Goal: Transaction & Acquisition: Purchase product/service

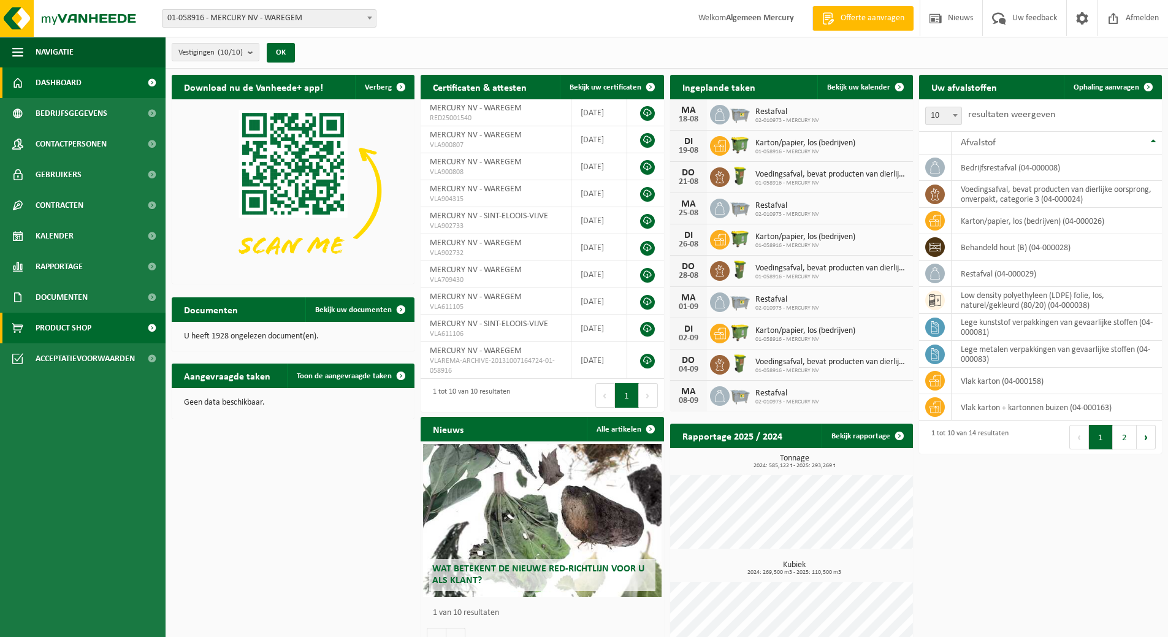
click at [61, 335] on span "Product Shop" at bounding box center [64, 328] width 56 height 31
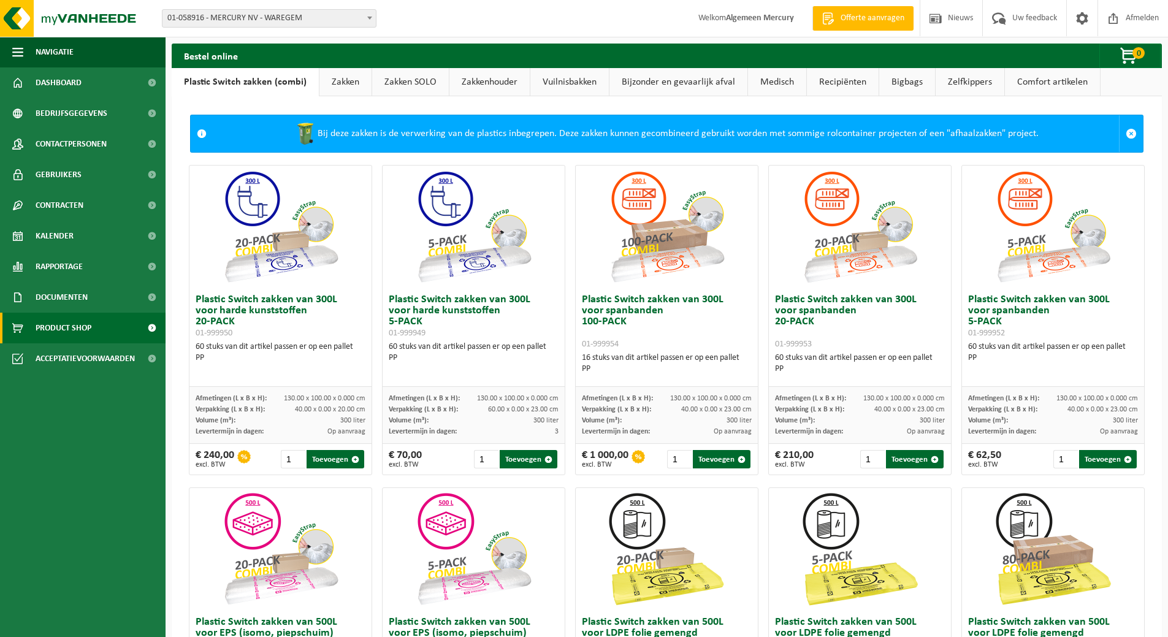
click at [341, 81] on link "Zakken" at bounding box center [345, 82] width 52 height 28
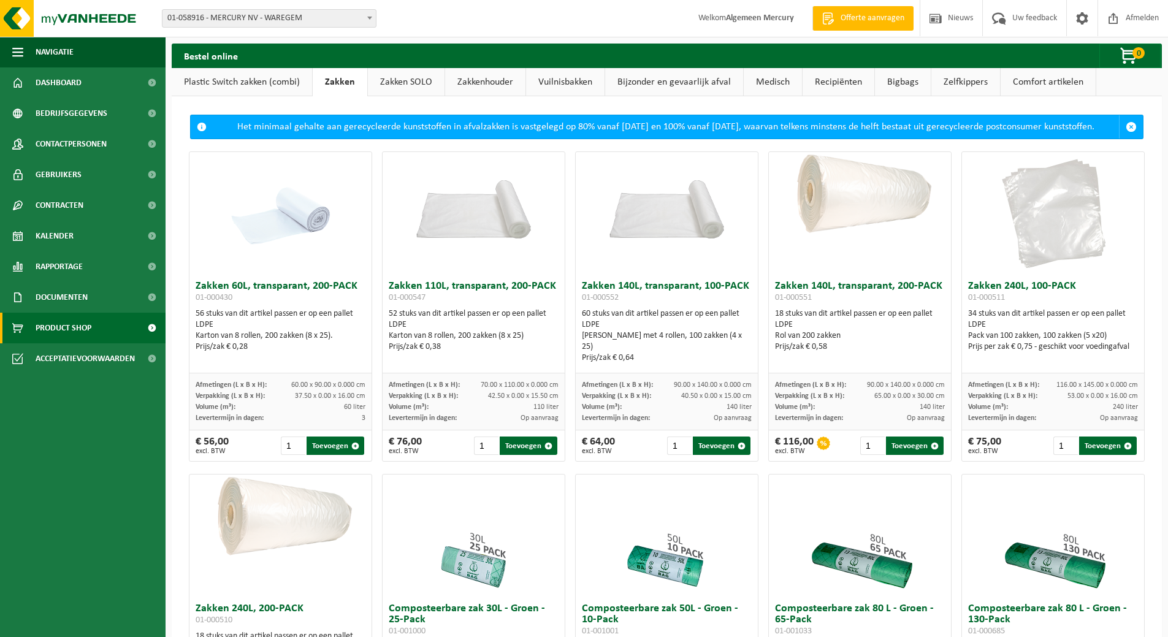
click at [399, 78] on link "Zakken SOLO" at bounding box center [406, 82] width 77 height 28
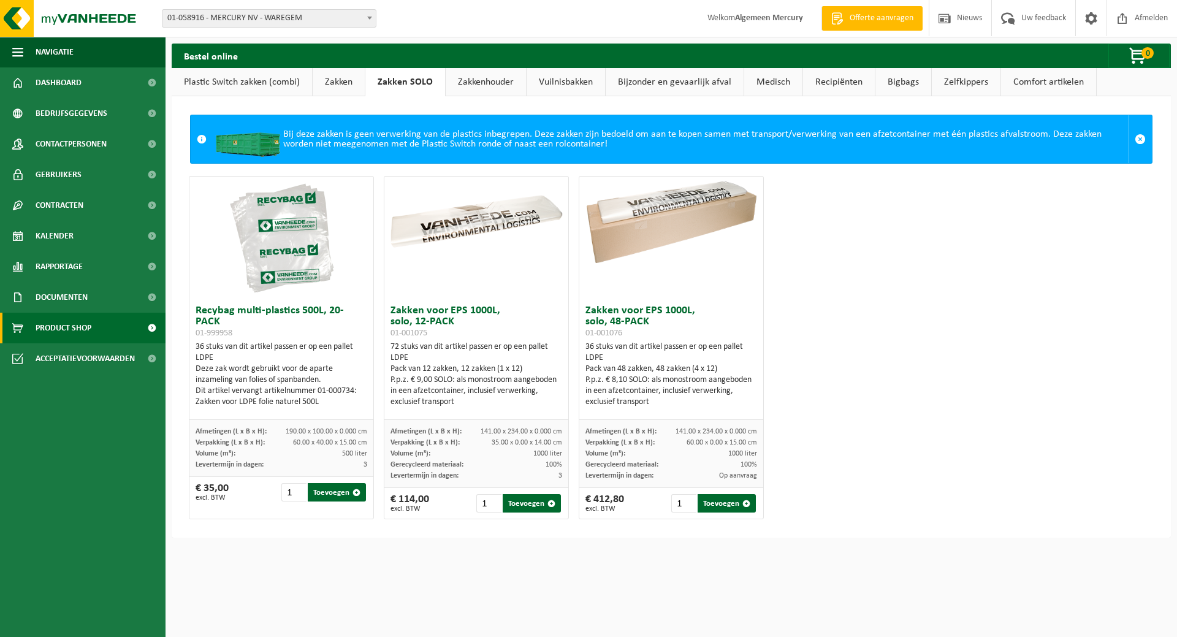
click at [487, 85] on link "Zakkenhouder" at bounding box center [486, 82] width 80 height 28
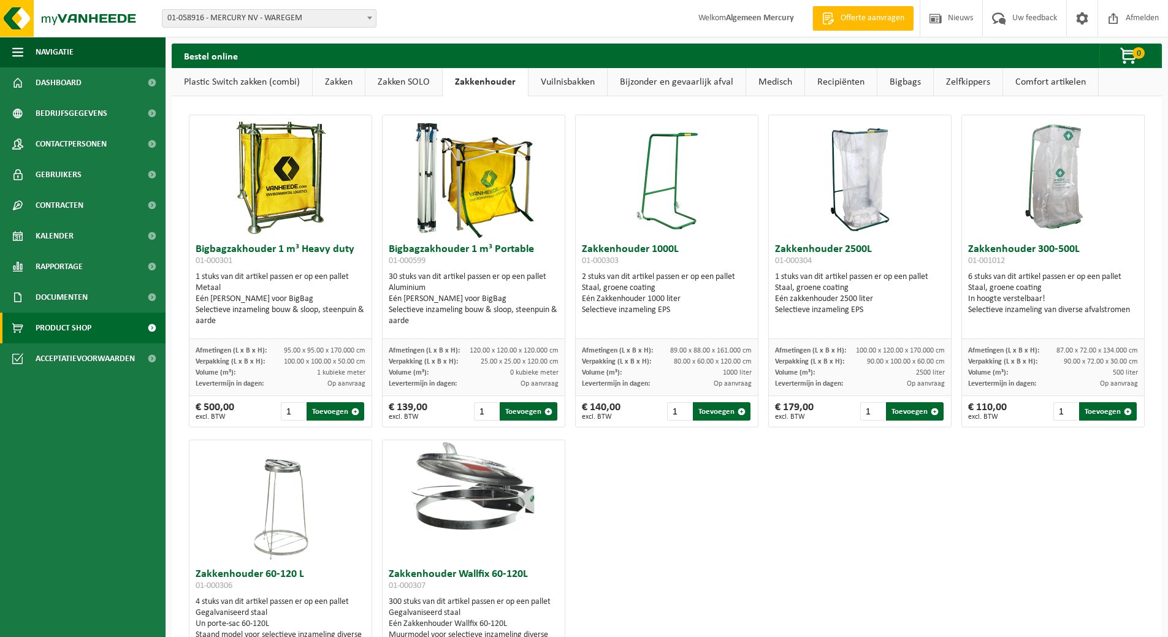
click at [555, 78] on link "Vuilnisbakken" at bounding box center [567, 82] width 78 height 28
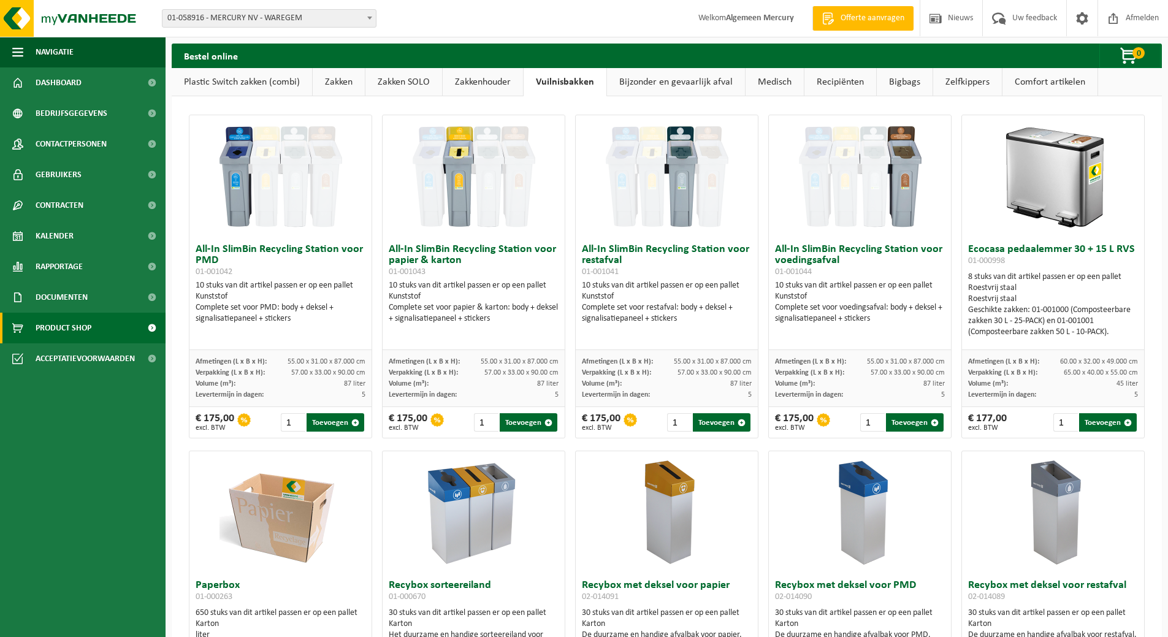
click at [650, 82] on link "Bijzonder en gevaarlijk afval" at bounding box center [676, 82] width 138 height 28
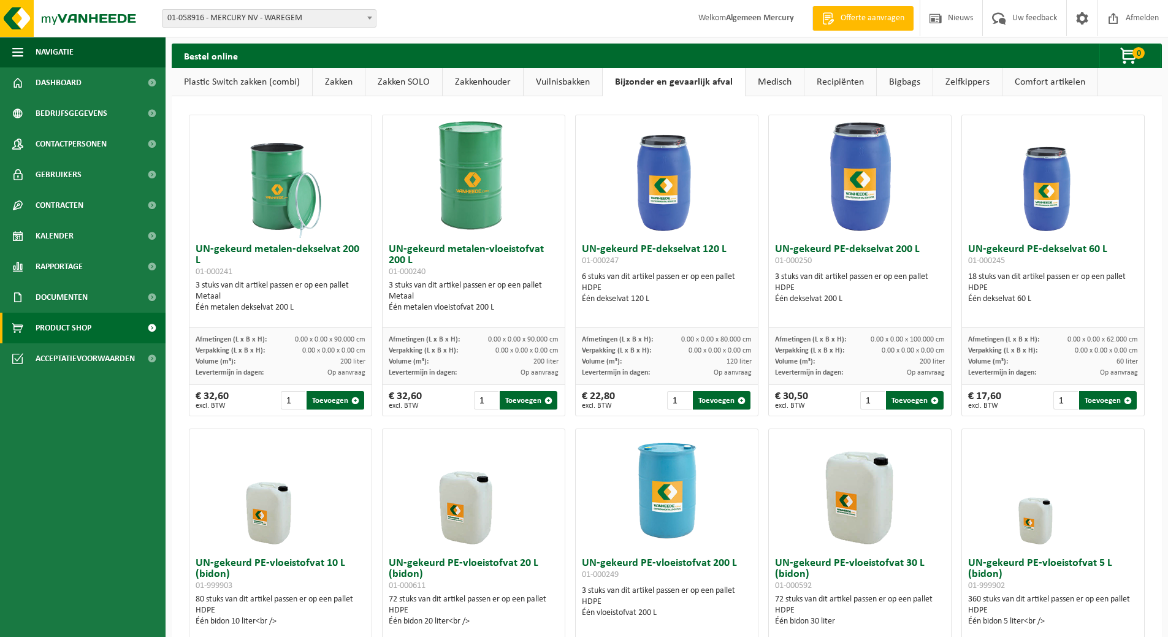
click at [852, 85] on link "Recipiënten" at bounding box center [840, 82] width 72 height 28
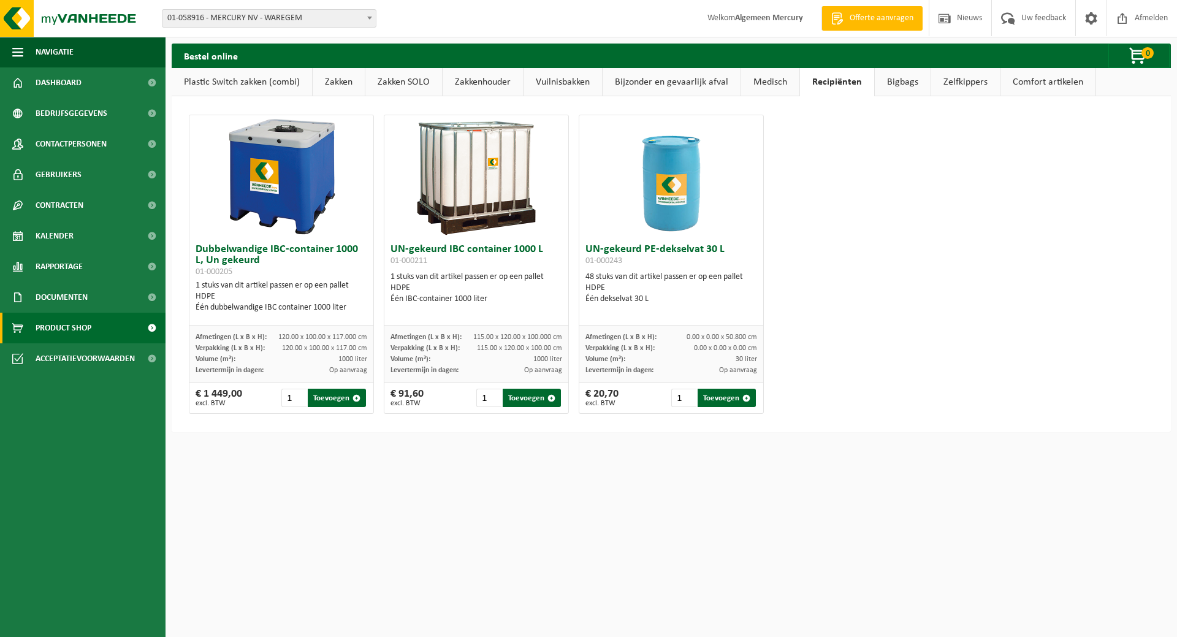
click at [236, 75] on link "Plastic Switch zakken (combi)" at bounding box center [242, 82] width 140 height 28
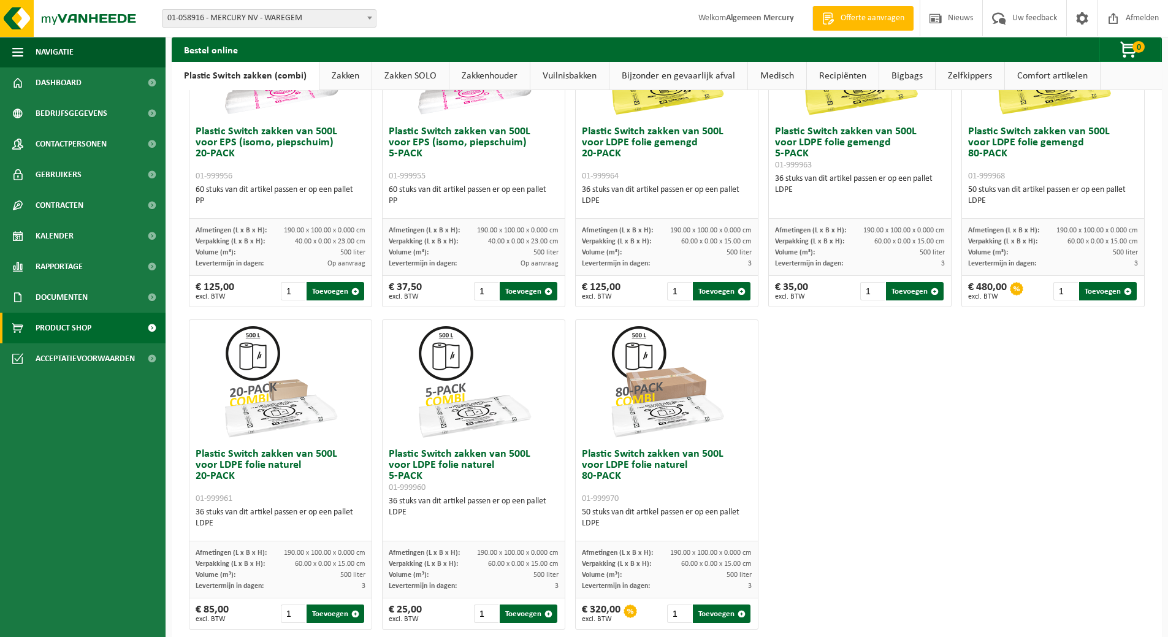
scroll to position [514, 0]
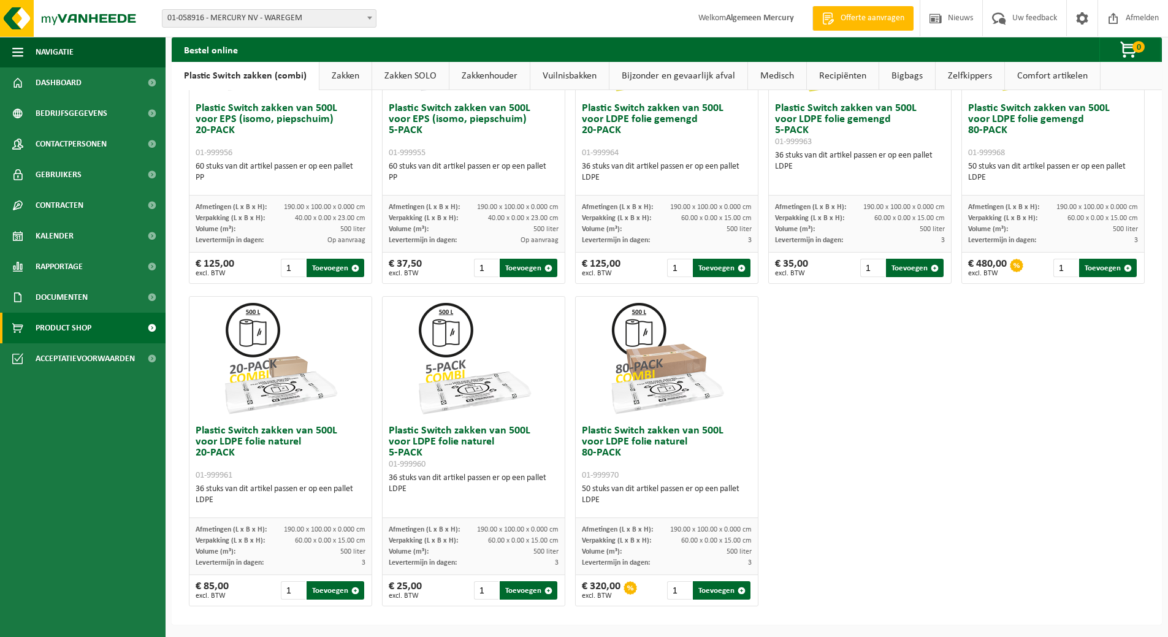
click at [345, 77] on link "Zakken" at bounding box center [345, 76] width 52 height 28
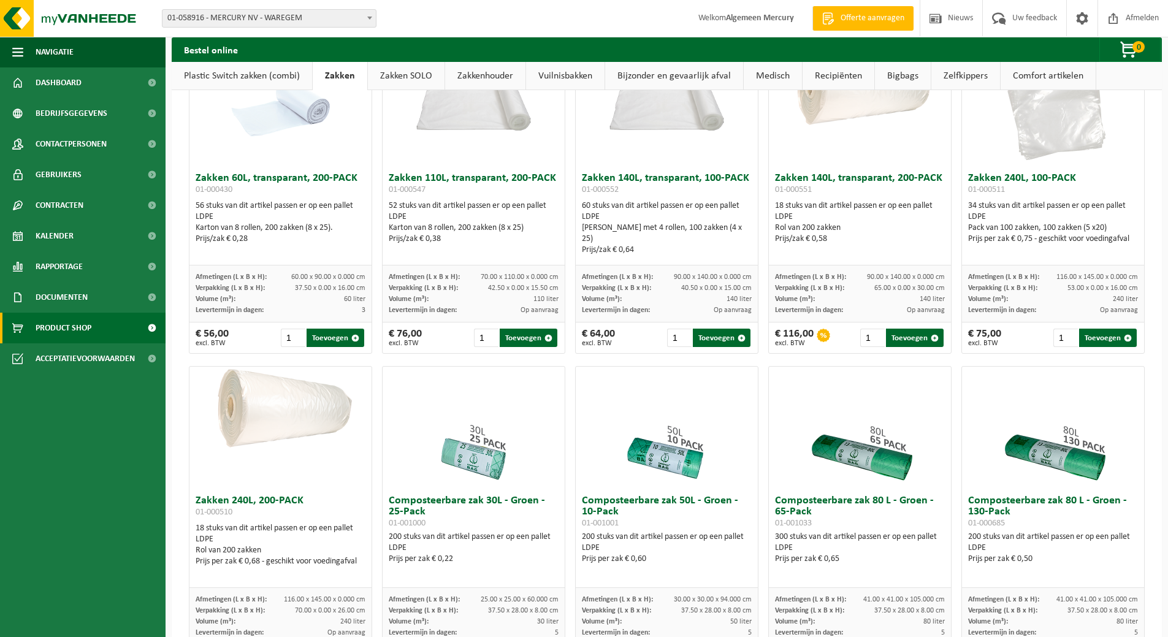
scroll to position [0, 0]
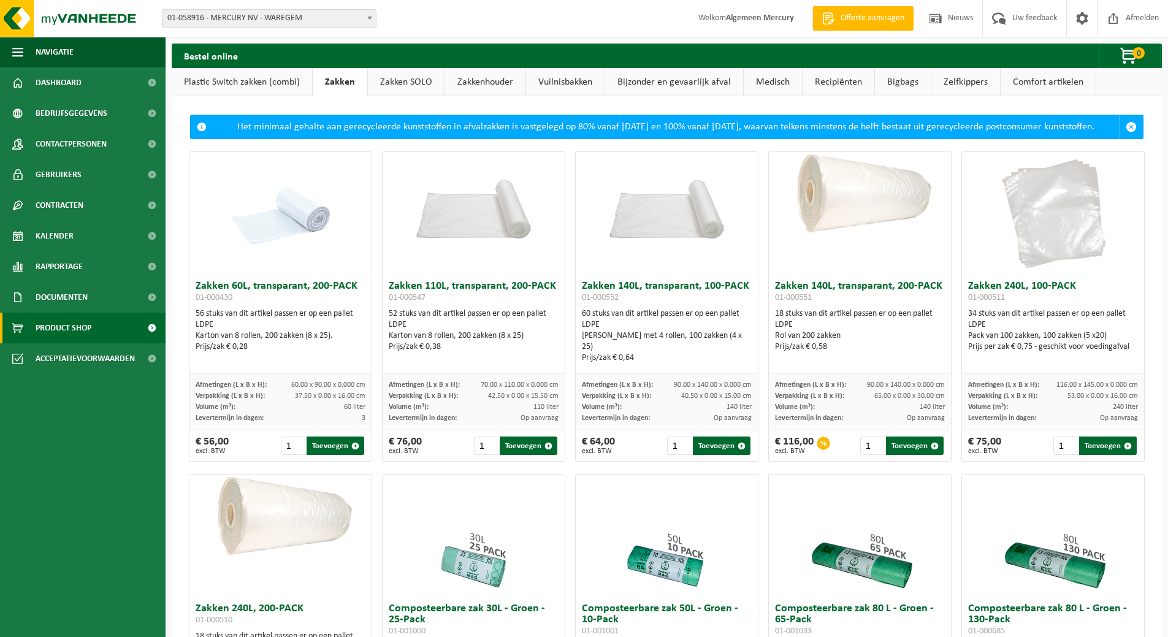
click at [388, 73] on link "Zakken SOLO" at bounding box center [406, 82] width 77 height 28
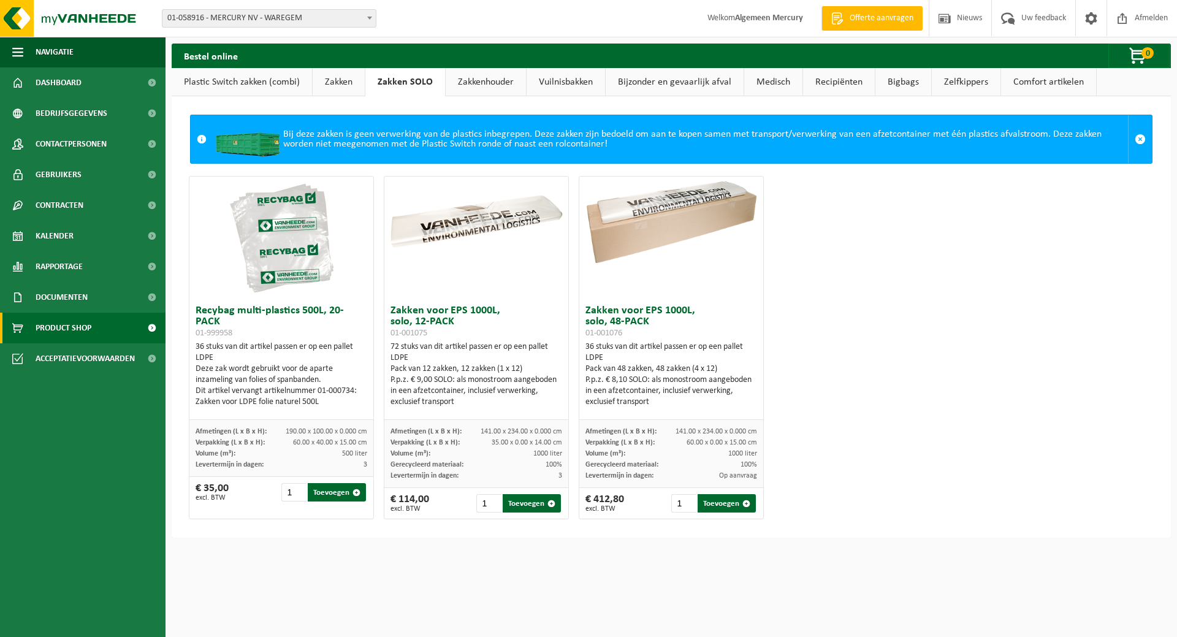
click at [327, 82] on link "Zakken" at bounding box center [339, 82] width 52 height 28
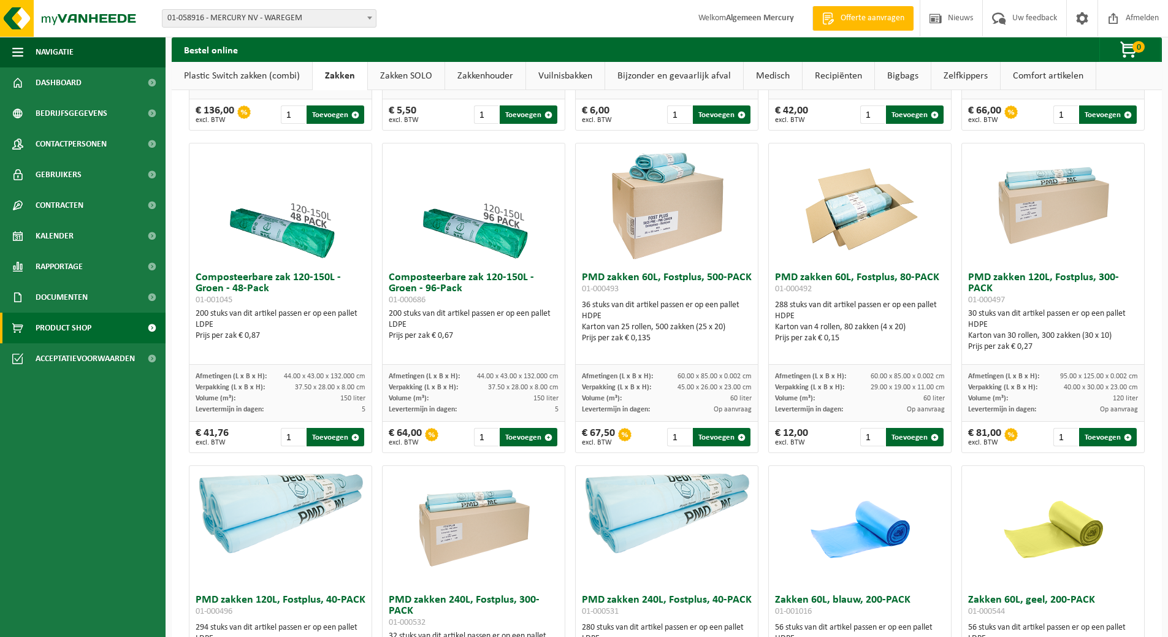
scroll to position [674, 0]
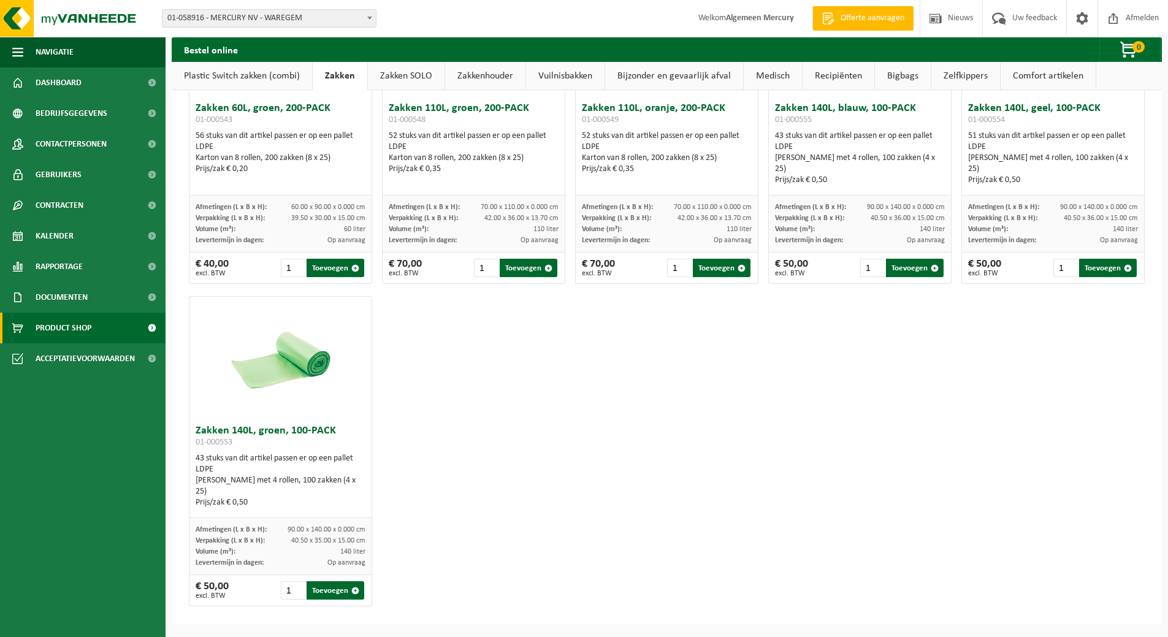
click at [270, 79] on link "Plastic Switch zakken (combi)" at bounding box center [242, 76] width 140 height 28
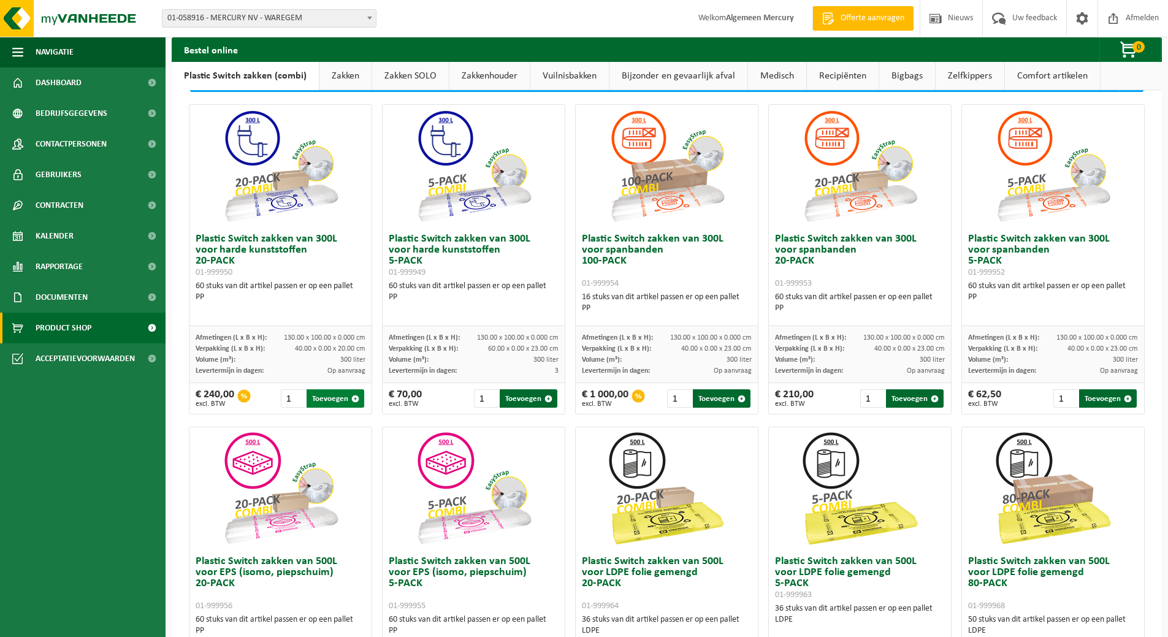
scroll to position [61, 0]
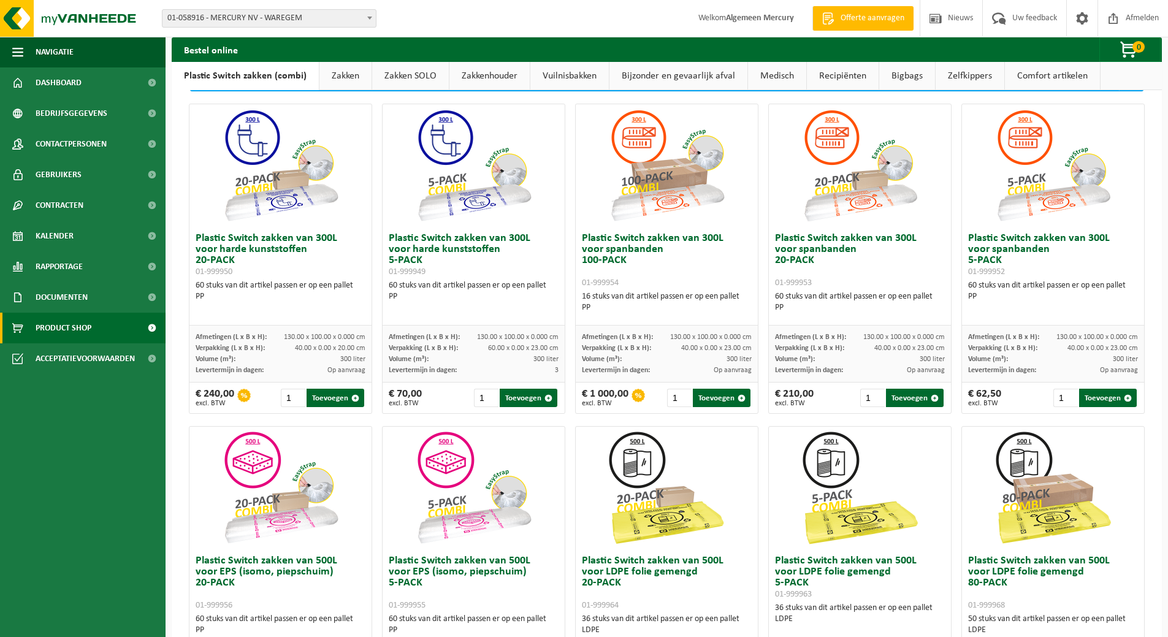
click at [333, 77] on link "Zakken" at bounding box center [345, 76] width 52 height 28
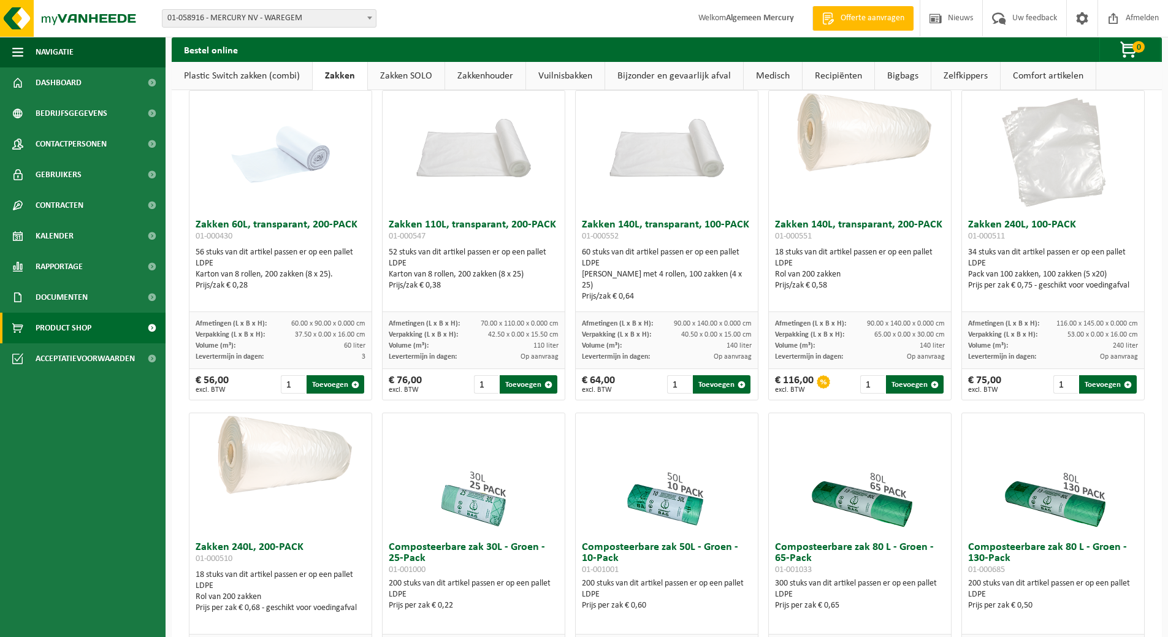
click at [410, 74] on link "Zakken SOLO" at bounding box center [406, 76] width 77 height 28
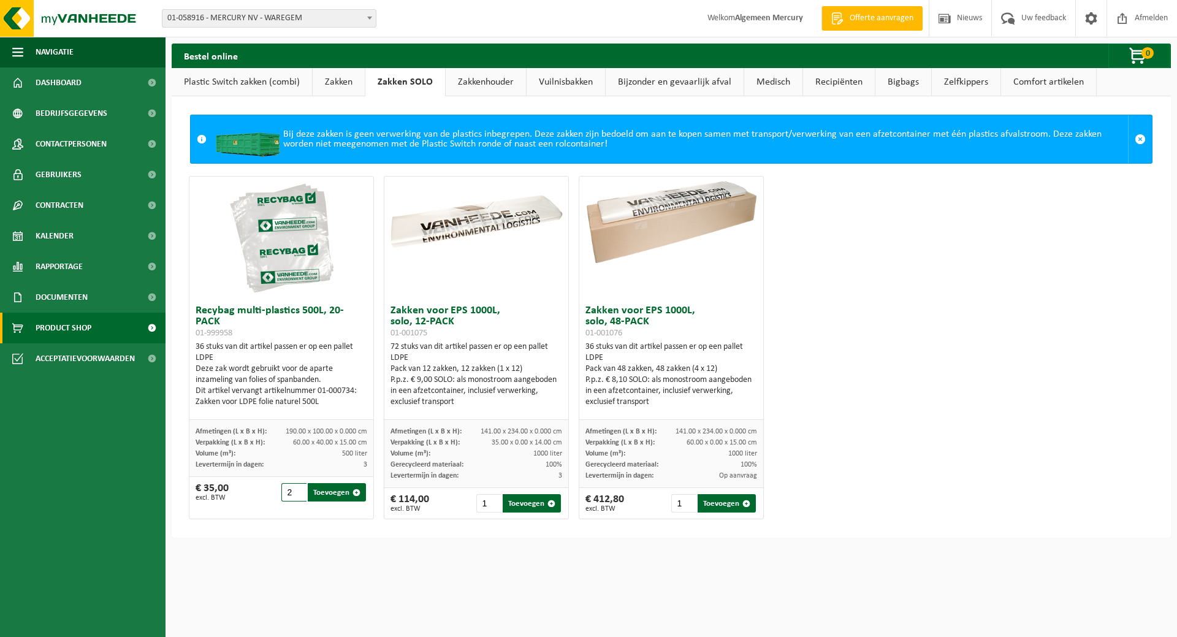
click at [297, 491] on input "2" at bounding box center [293, 492] width 25 height 18
click at [297, 491] on input "3" at bounding box center [293, 492] width 25 height 18
click at [297, 491] on input "4" at bounding box center [293, 492] width 25 height 18
click at [297, 491] on input "5" at bounding box center [293, 492] width 25 height 18
click at [322, 492] on button "Toevoegen" at bounding box center [337, 492] width 58 height 18
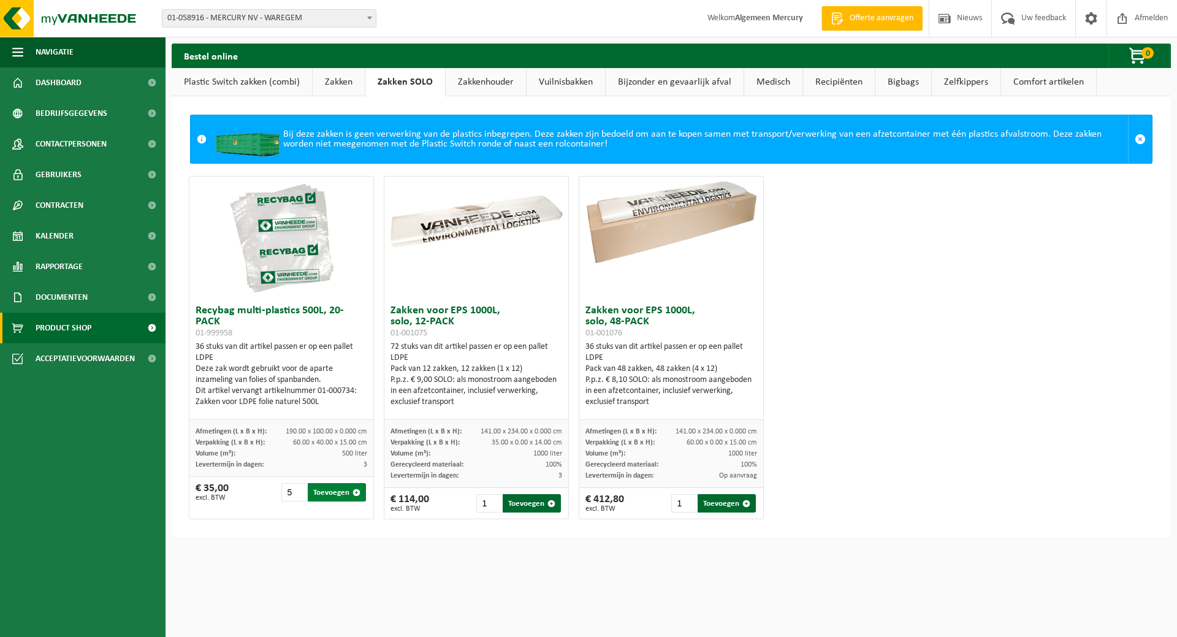
type input "1"
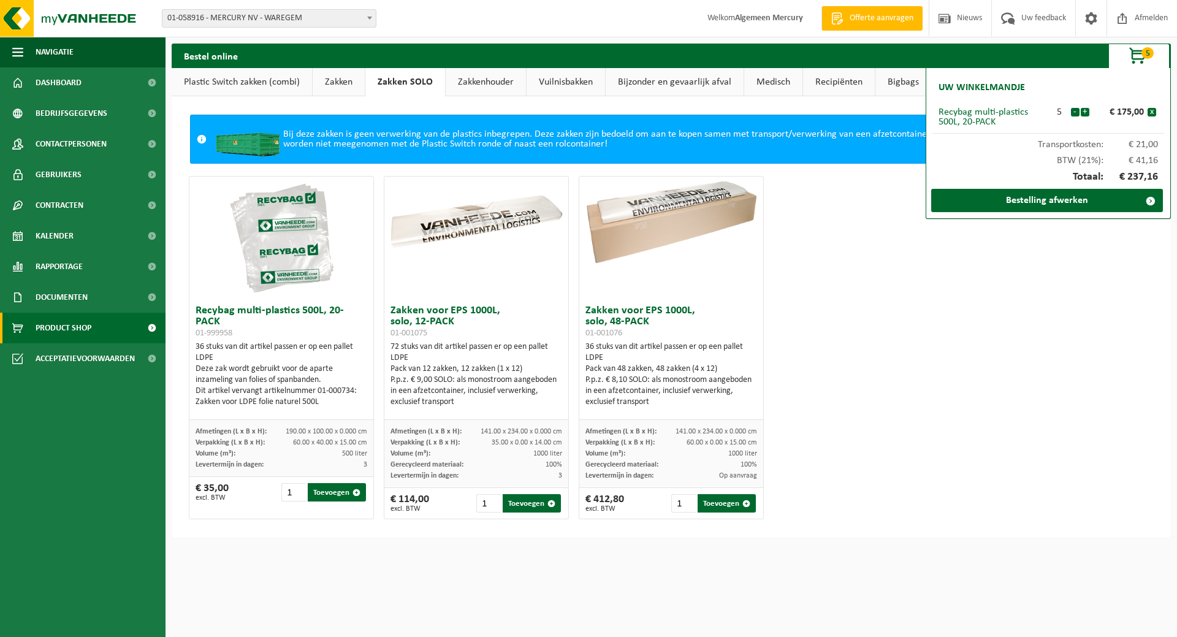
click at [888, 349] on div "Recybag multi-plastics 500L, 20-PACK 01-999958 36 stuks van dit artikel passen …" at bounding box center [671, 348] width 975 height 356
click at [344, 74] on link "Zakken" at bounding box center [339, 82] width 52 height 28
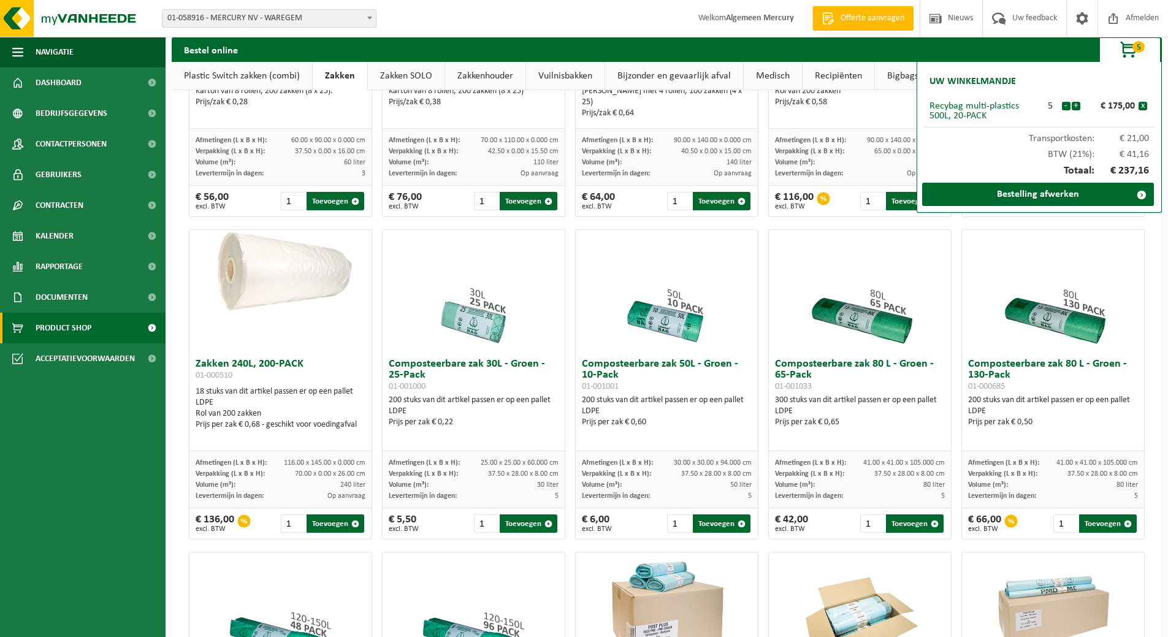
scroll to position [245, 0]
click at [489, 528] on input "2" at bounding box center [486, 523] width 25 height 18
click at [489, 527] on input "3" at bounding box center [486, 523] width 25 height 18
click at [489, 528] on input "4" at bounding box center [486, 523] width 25 height 18
drag, startPoint x: 518, startPoint y: 533, endPoint x: 516, endPoint y: 527, distance: 6.6
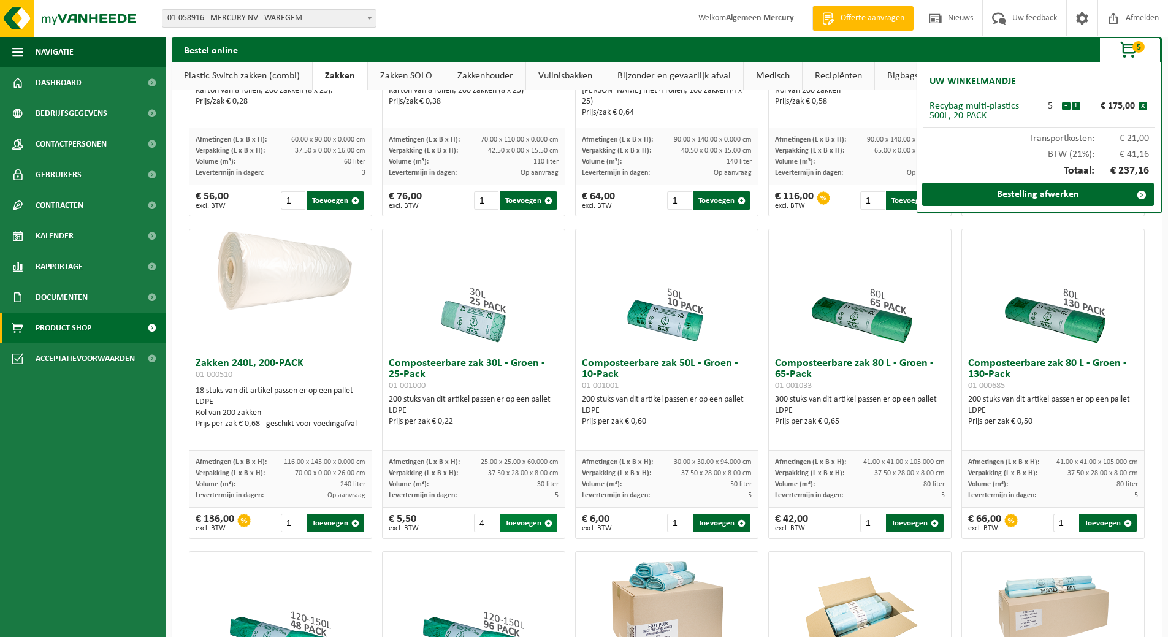
click at [517, 532] on button "Toevoegen" at bounding box center [529, 523] width 58 height 18
type input "1"
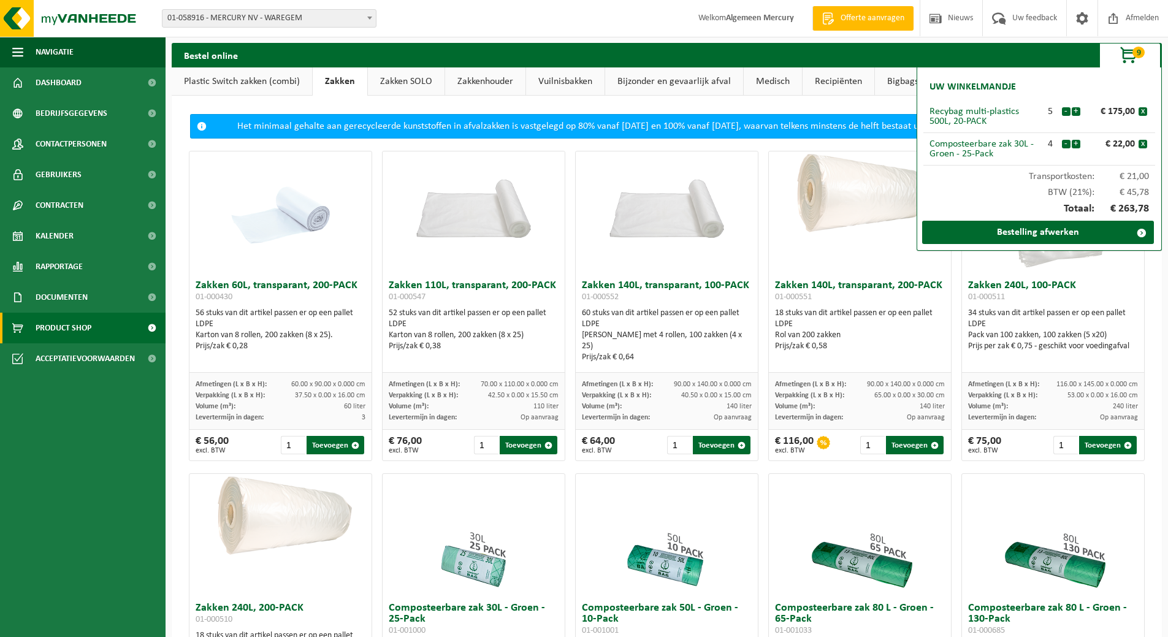
scroll to position [0, 0]
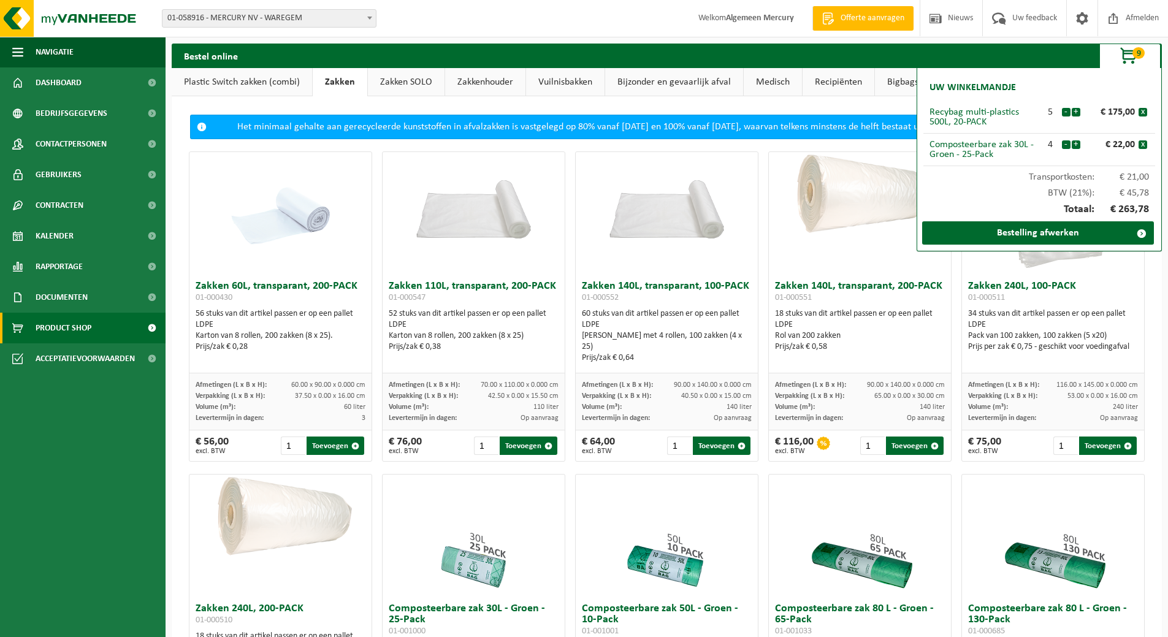
click at [897, 86] on link "Bigbags" at bounding box center [903, 82] width 56 height 28
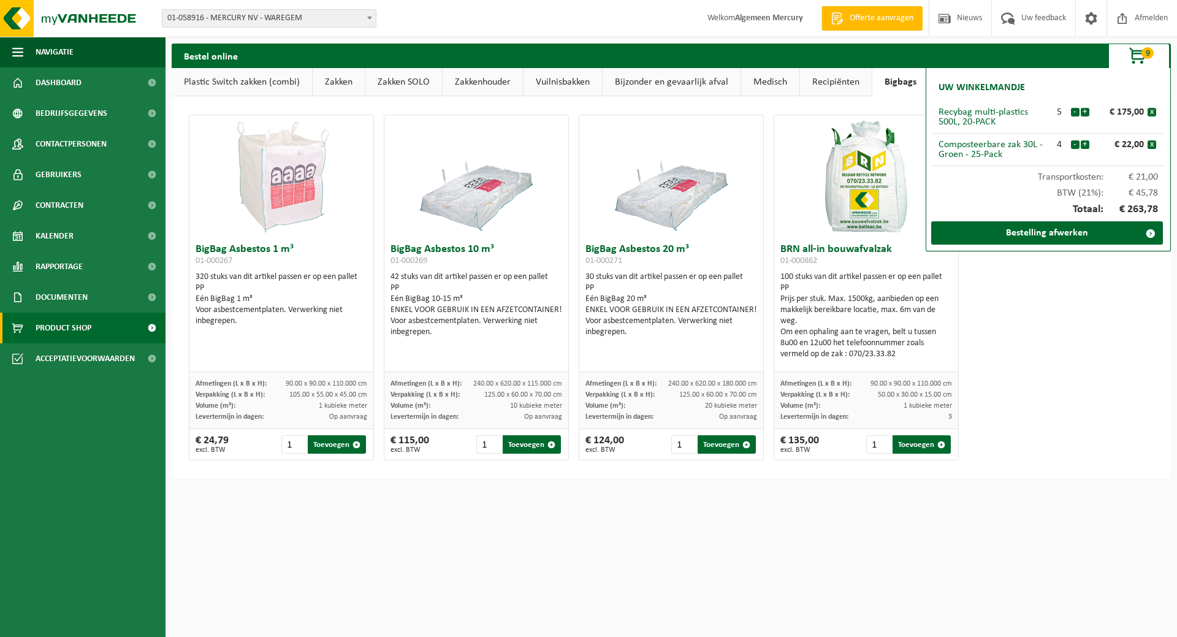
click at [806, 83] on link "Recipiënten" at bounding box center [836, 82] width 72 height 28
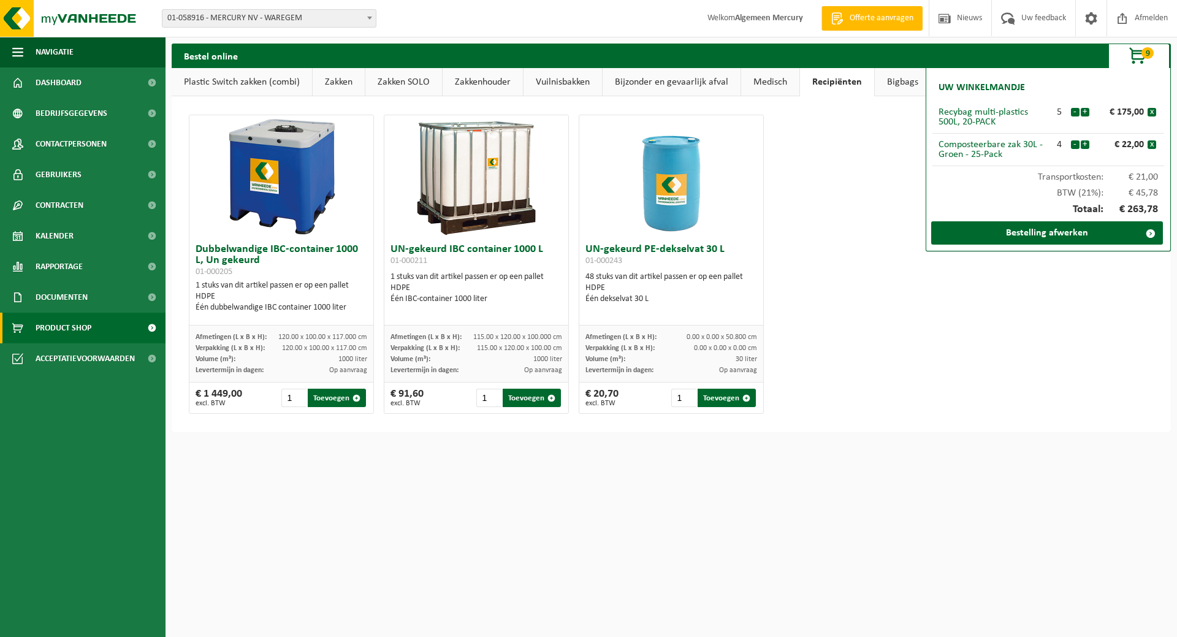
click at [774, 83] on link "Medisch" at bounding box center [770, 82] width 58 height 28
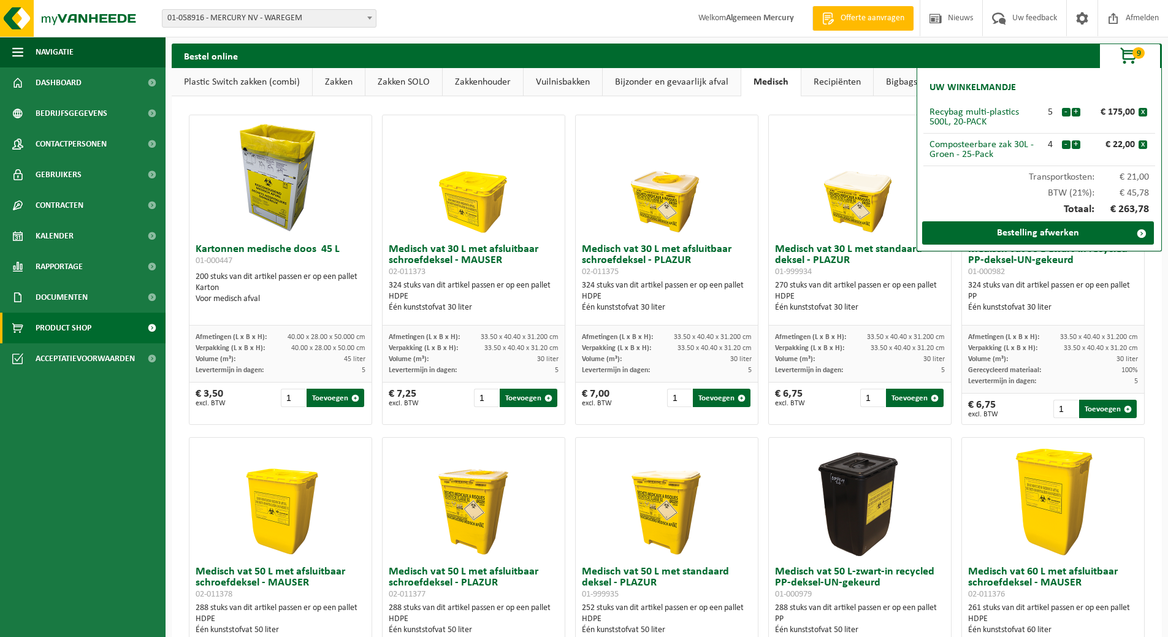
click at [707, 77] on link "Bijzonder en gevaarlijk afval" at bounding box center [672, 82] width 138 height 28
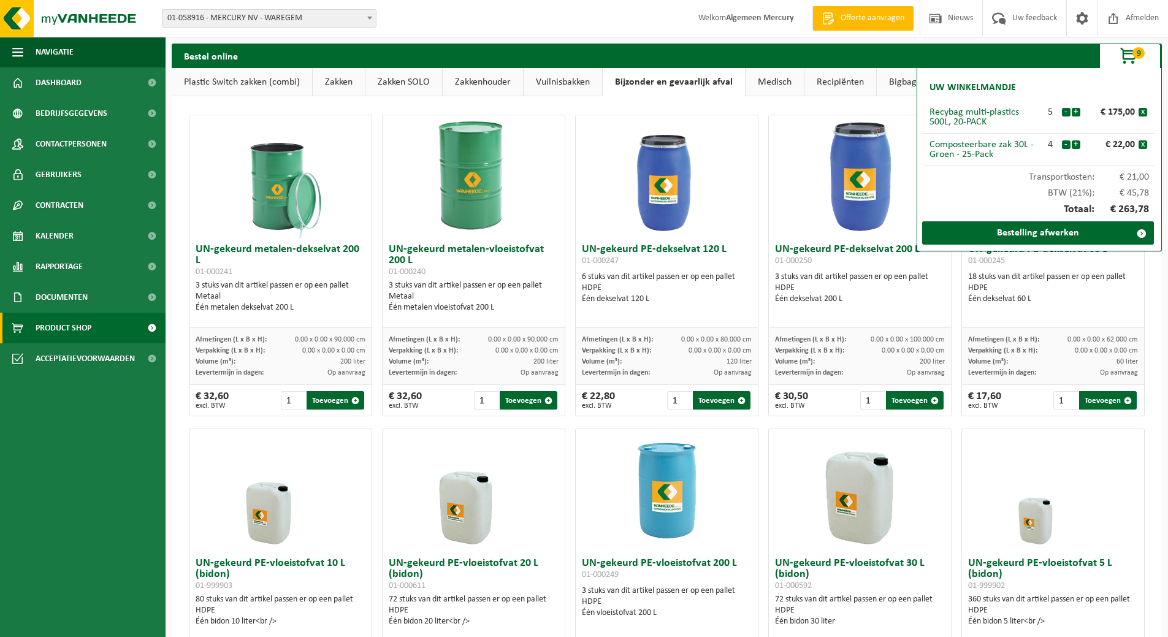
click at [516, 79] on link "Zakkenhouder" at bounding box center [483, 82] width 80 height 28
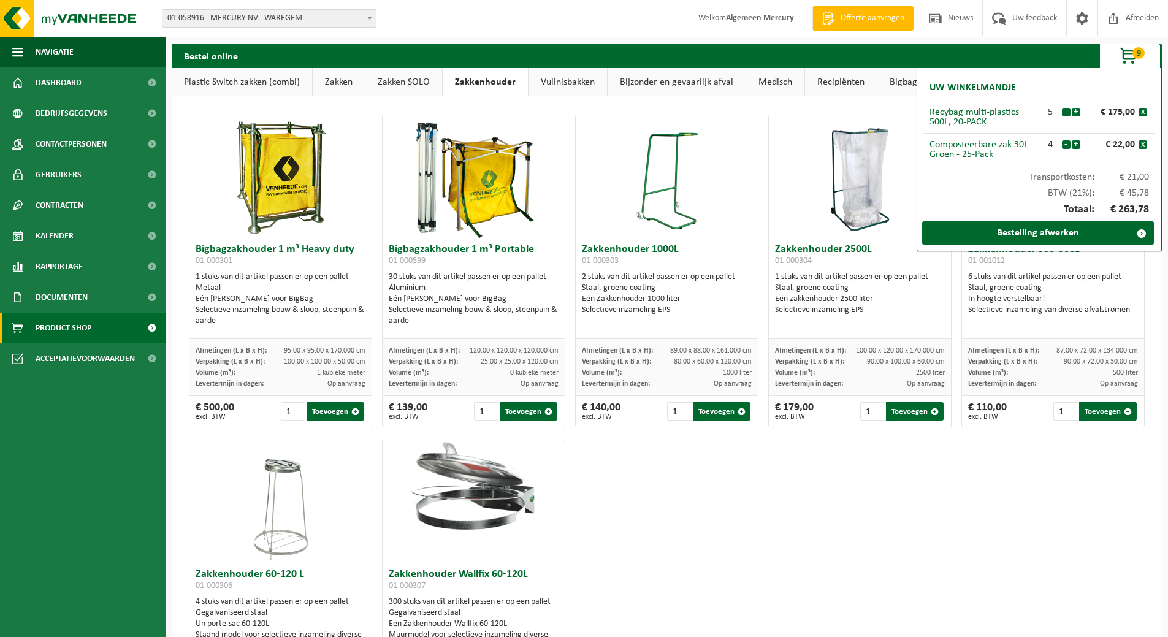
click at [387, 84] on link "Zakken SOLO" at bounding box center [403, 82] width 77 height 28
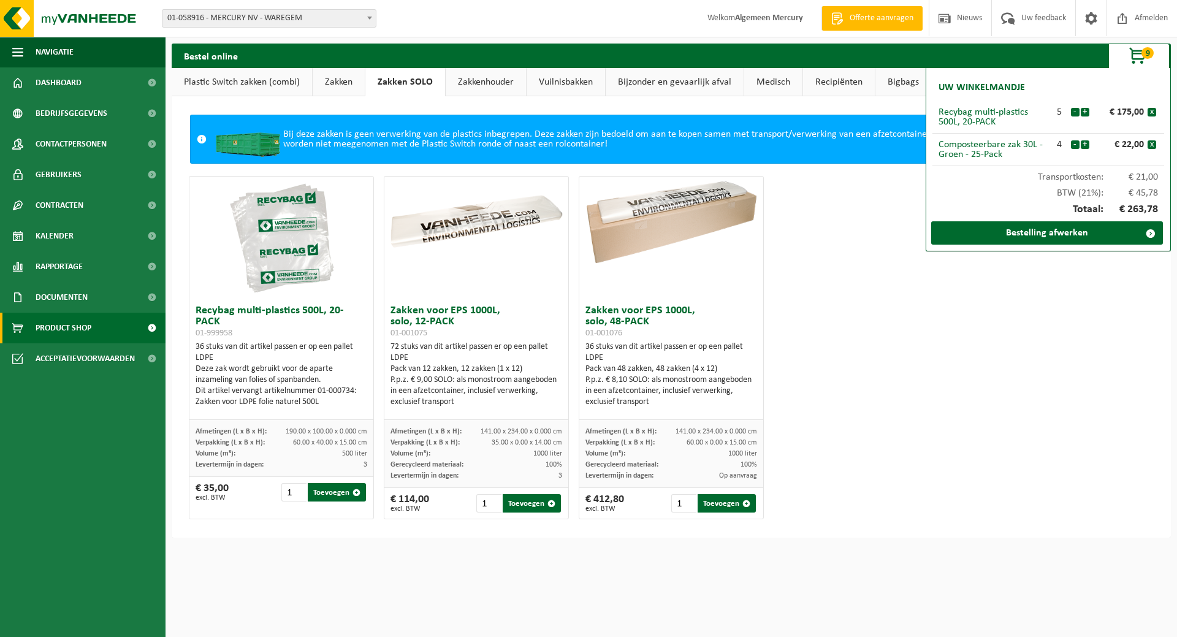
click at [326, 82] on link "Zakken" at bounding box center [339, 82] width 52 height 28
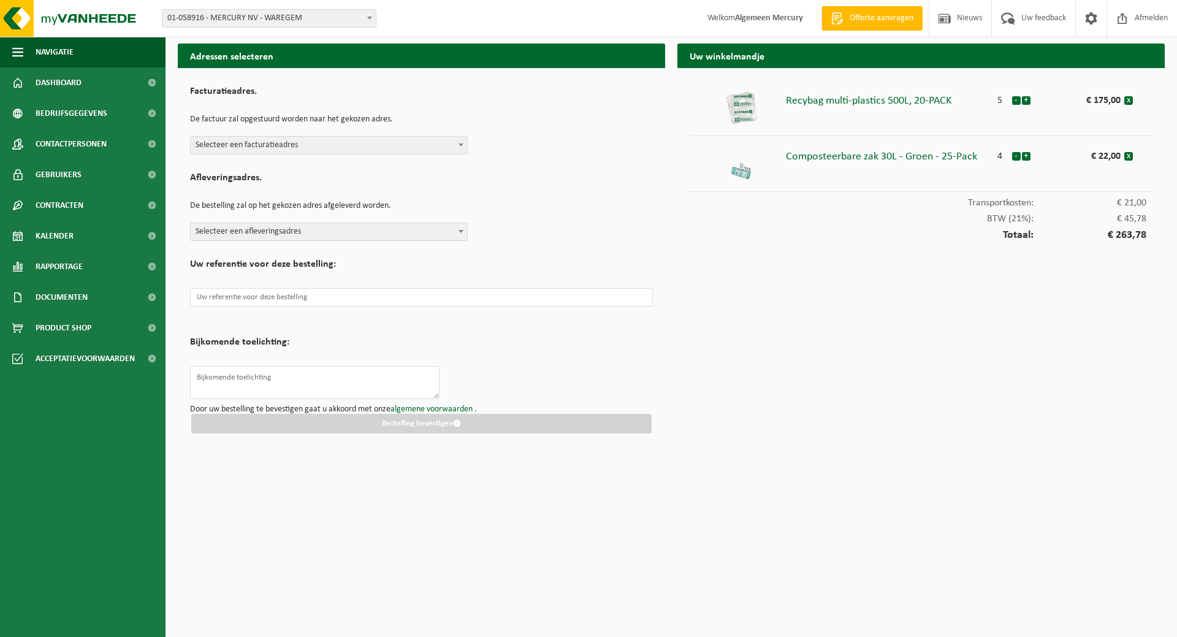
click at [275, 145] on span "Selecteer een facturatieadres" at bounding box center [329, 145] width 276 height 17
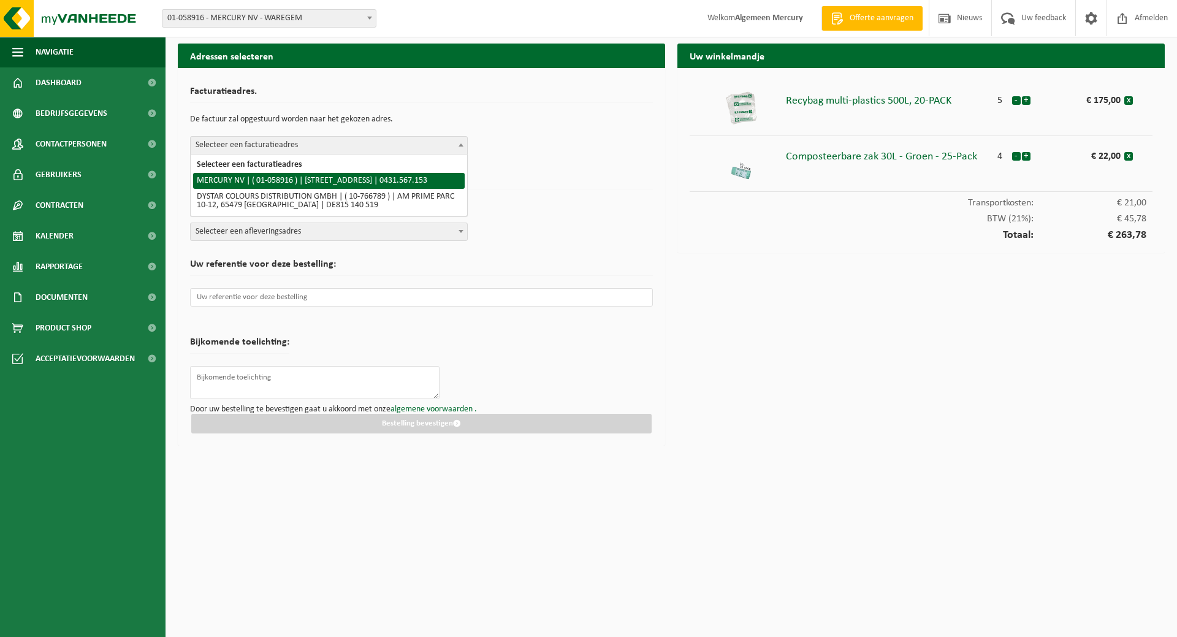
select select "373"
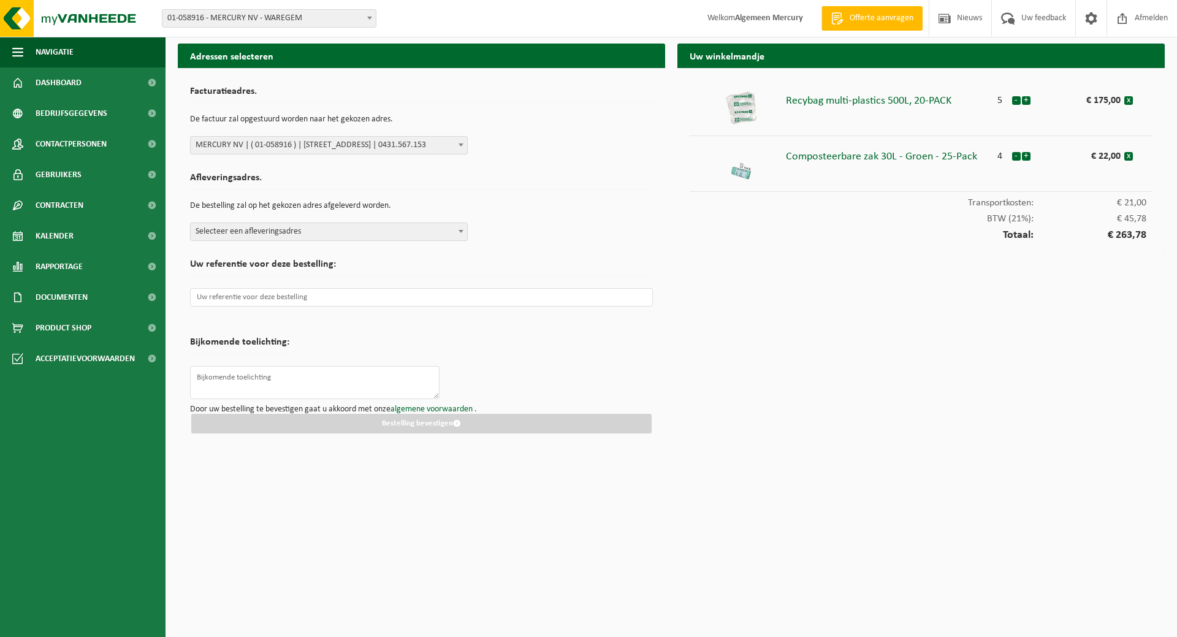
click at [289, 232] on span "Selecteer een afleveringsadres" at bounding box center [329, 231] width 276 height 17
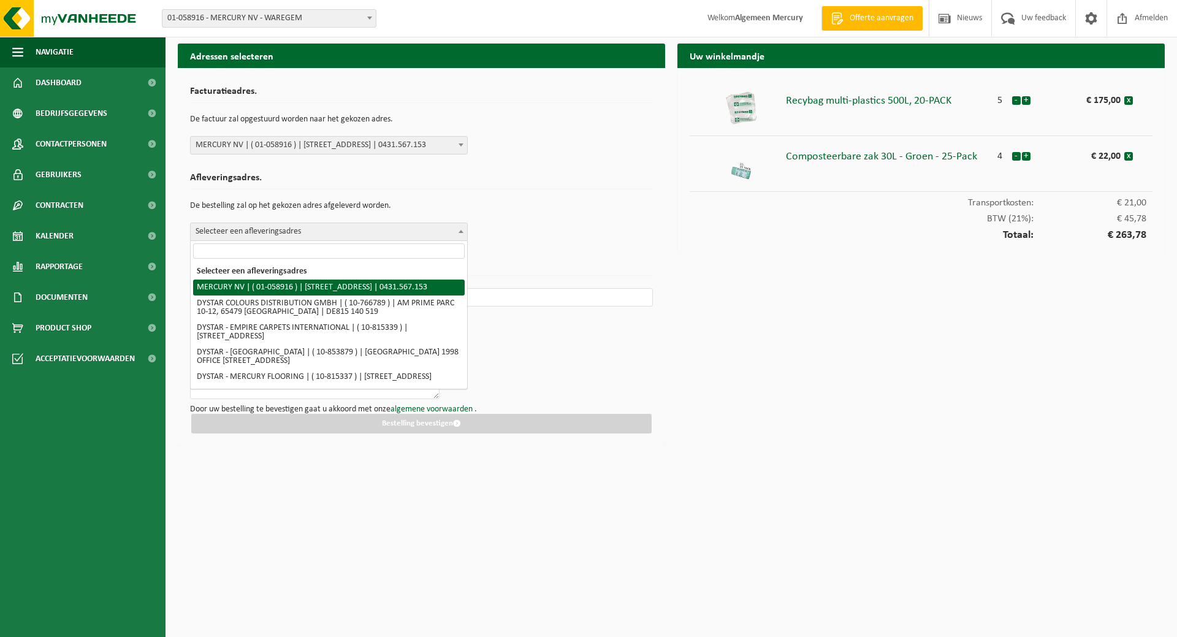
select select "373"
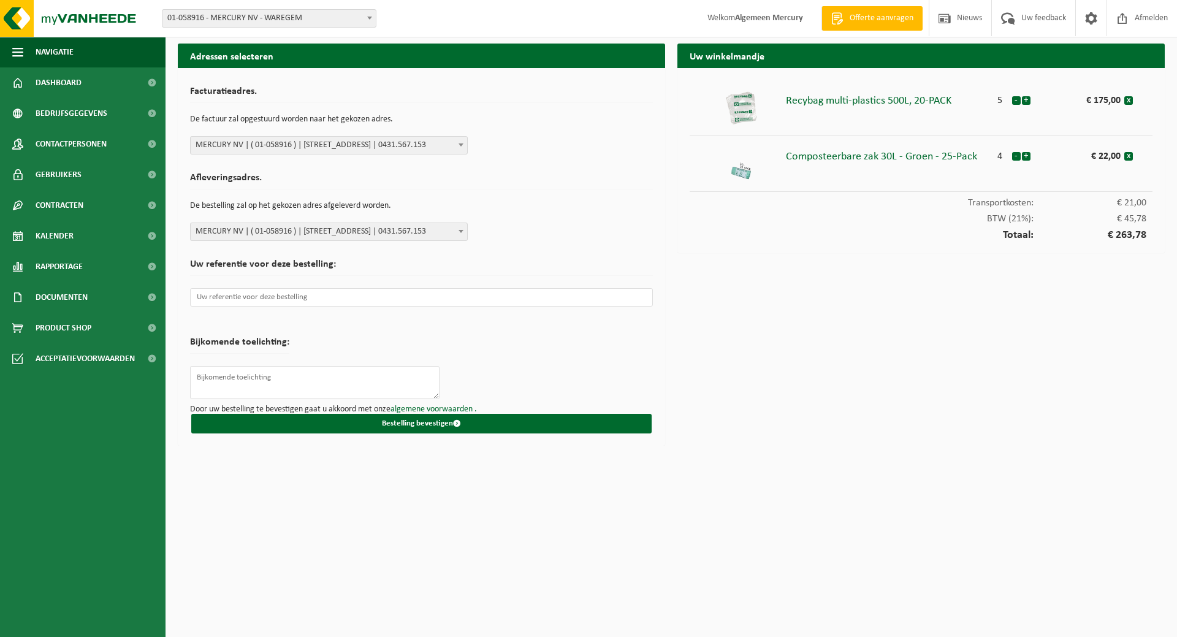
click at [294, 307] on p at bounding box center [421, 297] width 463 height 31
click at [293, 306] on input "text" at bounding box center [421, 297] width 463 height 18
click at [273, 304] on input "text" at bounding box center [421, 297] width 463 height 18
click at [270, 299] on input "text" at bounding box center [421, 297] width 463 height 18
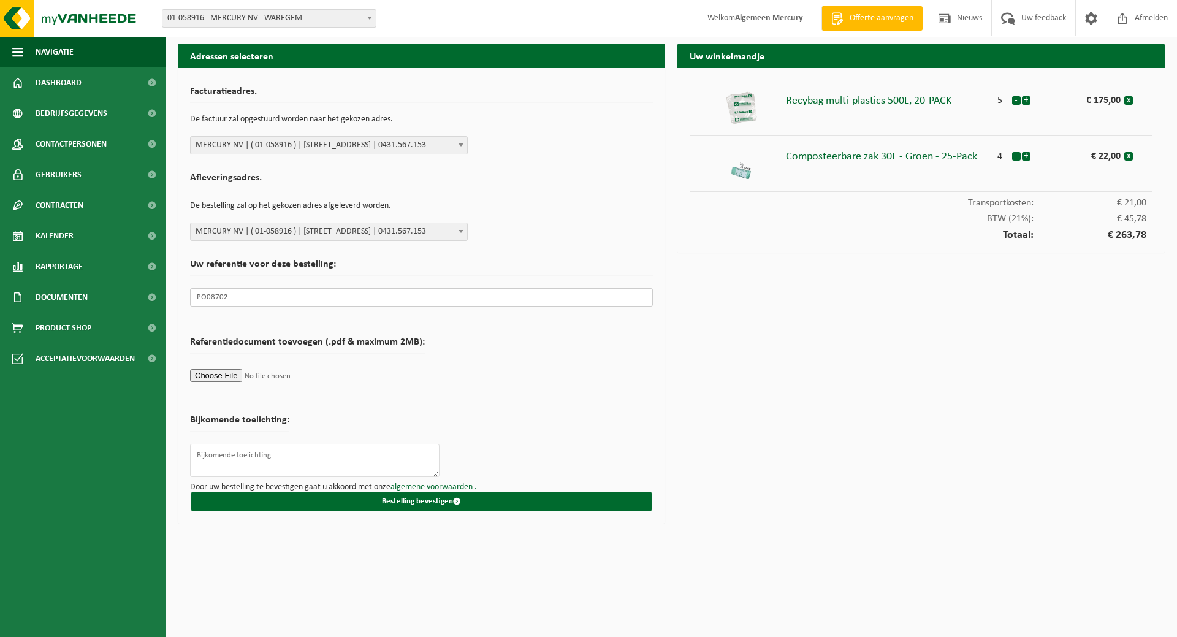
type input "PO08702"
drag, startPoint x: 541, startPoint y: 379, endPoint x: 548, endPoint y: 369, distance: 11.9
click at [543, 379] on form "Facturatieadres. De factuur zal opgestuurd worden naar het gekozen adres. Selec…" at bounding box center [421, 295] width 463 height 431
click at [444, 505] on button "Bestelling bevestigen" at bounding box center [421, 502] width 460 height 20
